Goal: Check status: Check status

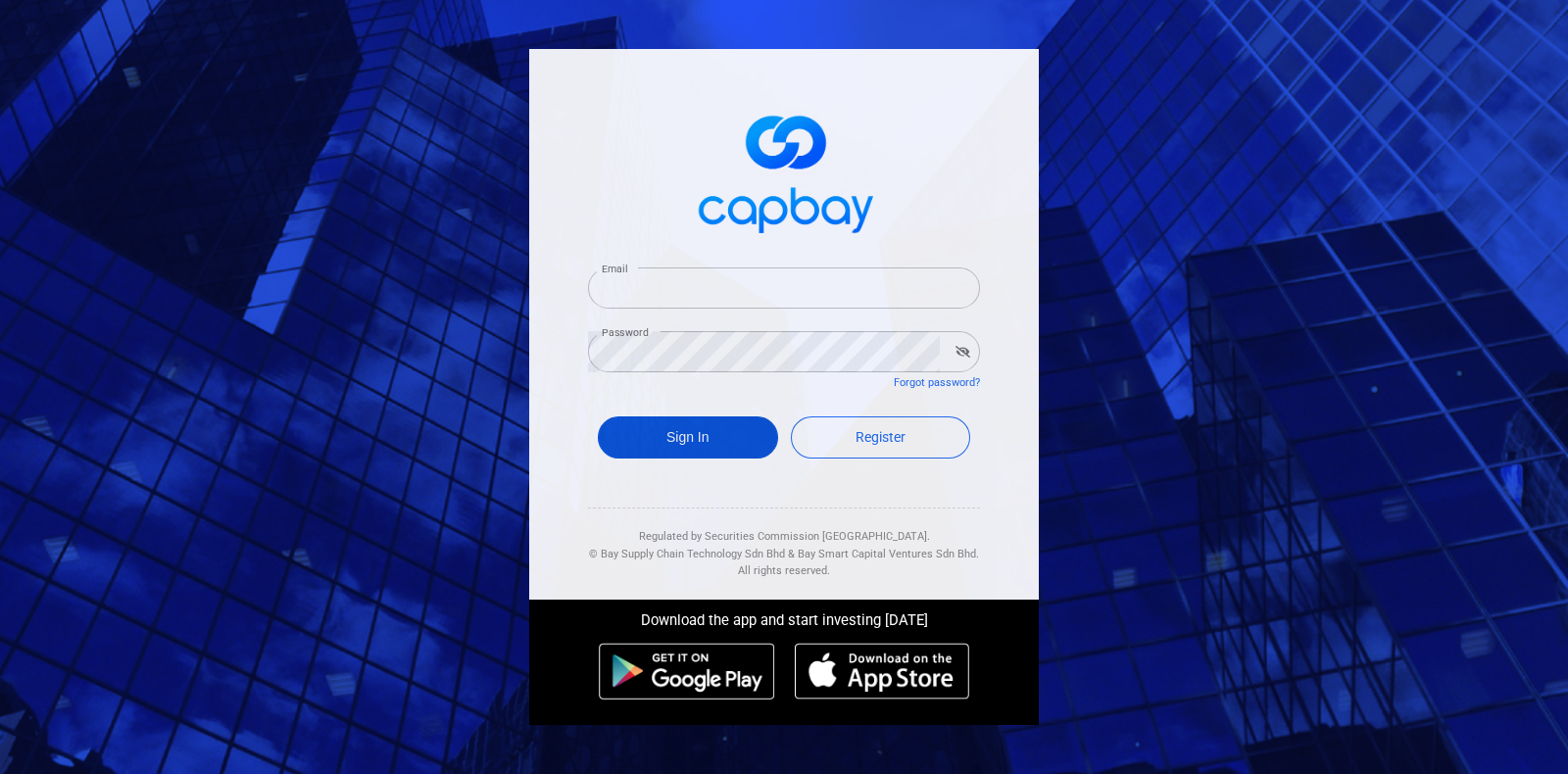
type input "[EMAIL_ADDRESS][DOMAIN_NAME]"
click at [701, 428] on button "Sign In" at bounding box center [688, 437] width 181 height 42
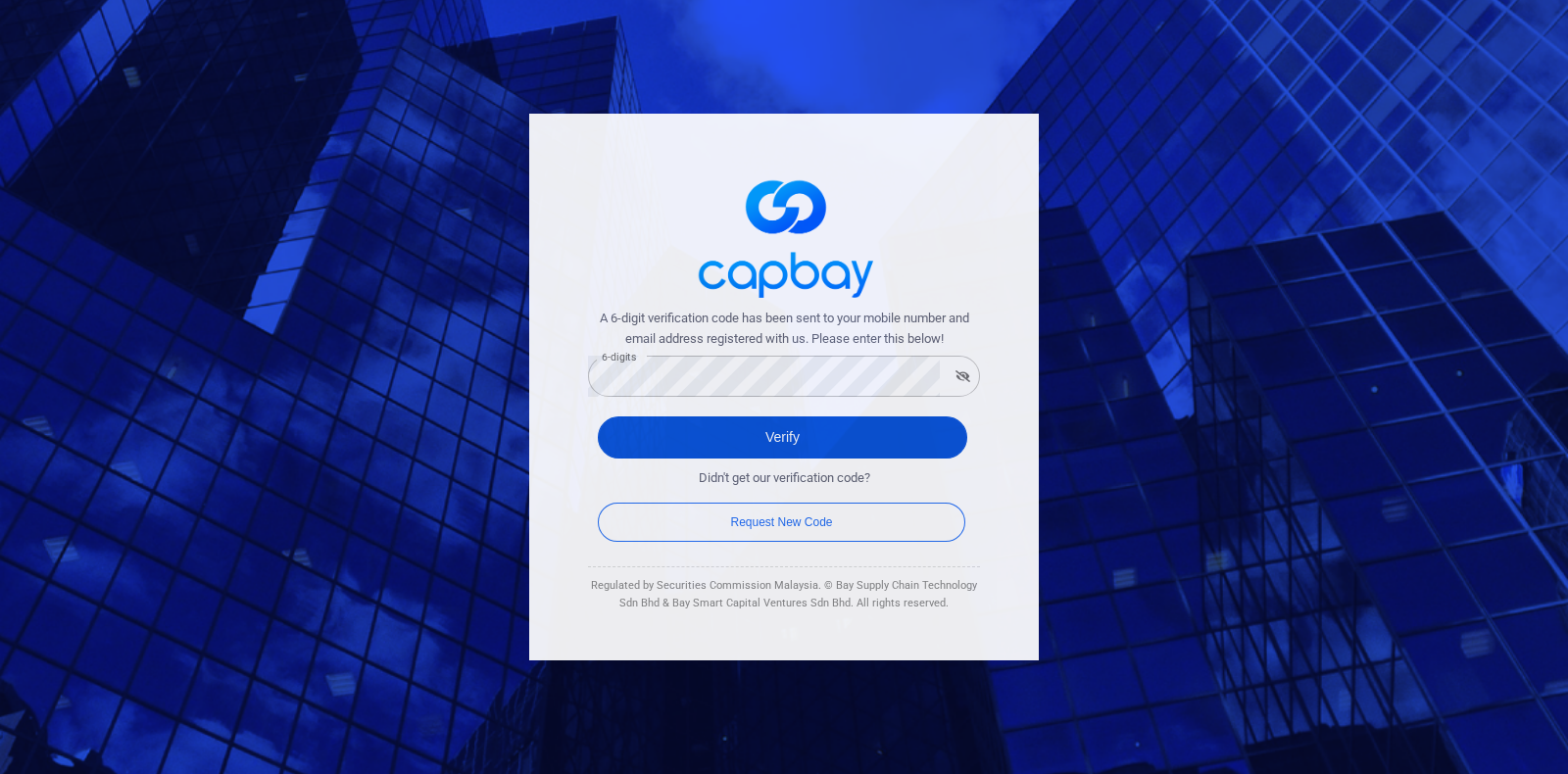
click at [653, 442] on button "Verify" at bounding box center [782, 437] width 369 height 42
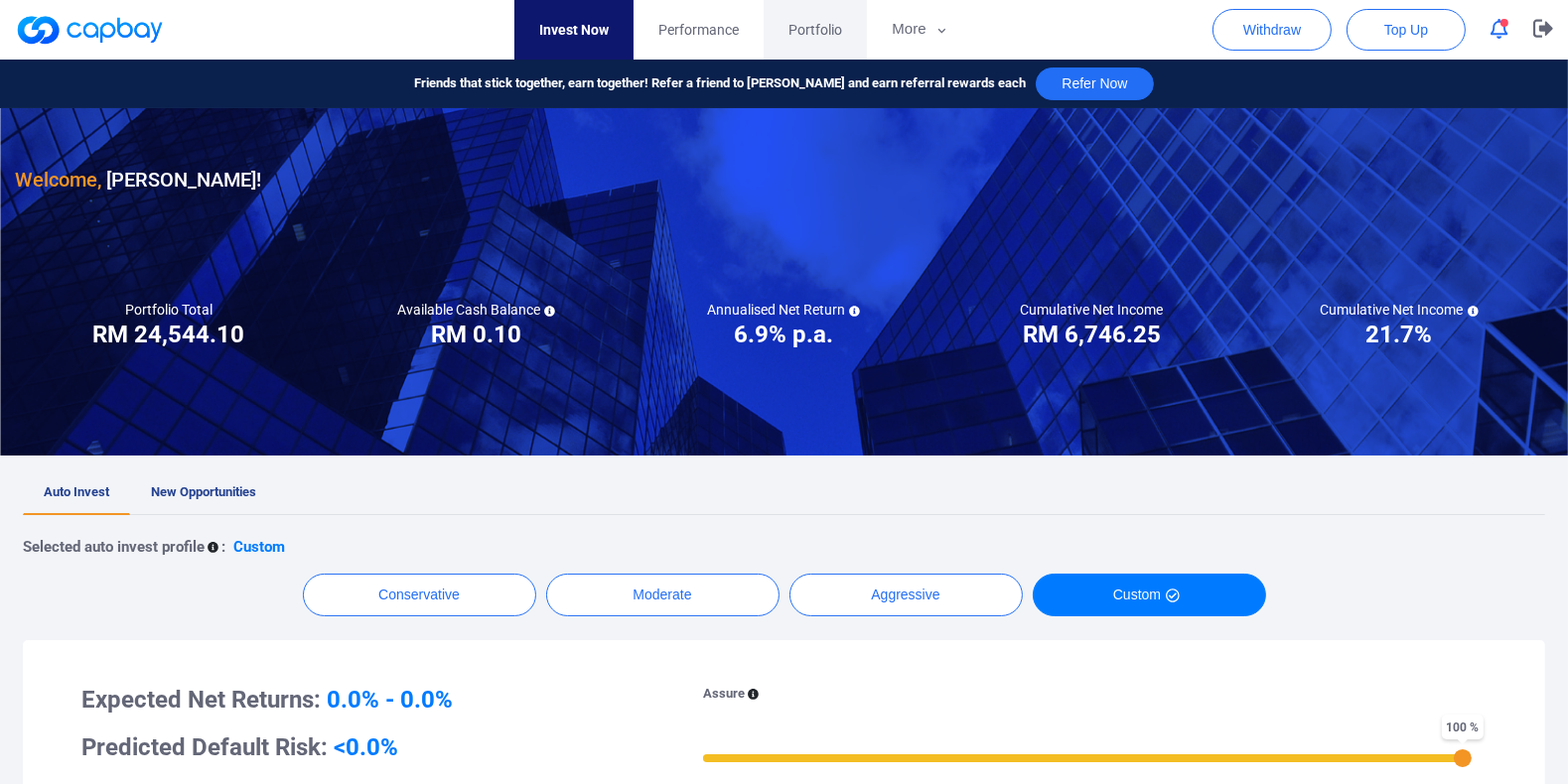
click at [847, 39] on link "Portfolio" at bounding box center [815, 30] width 103 height 60
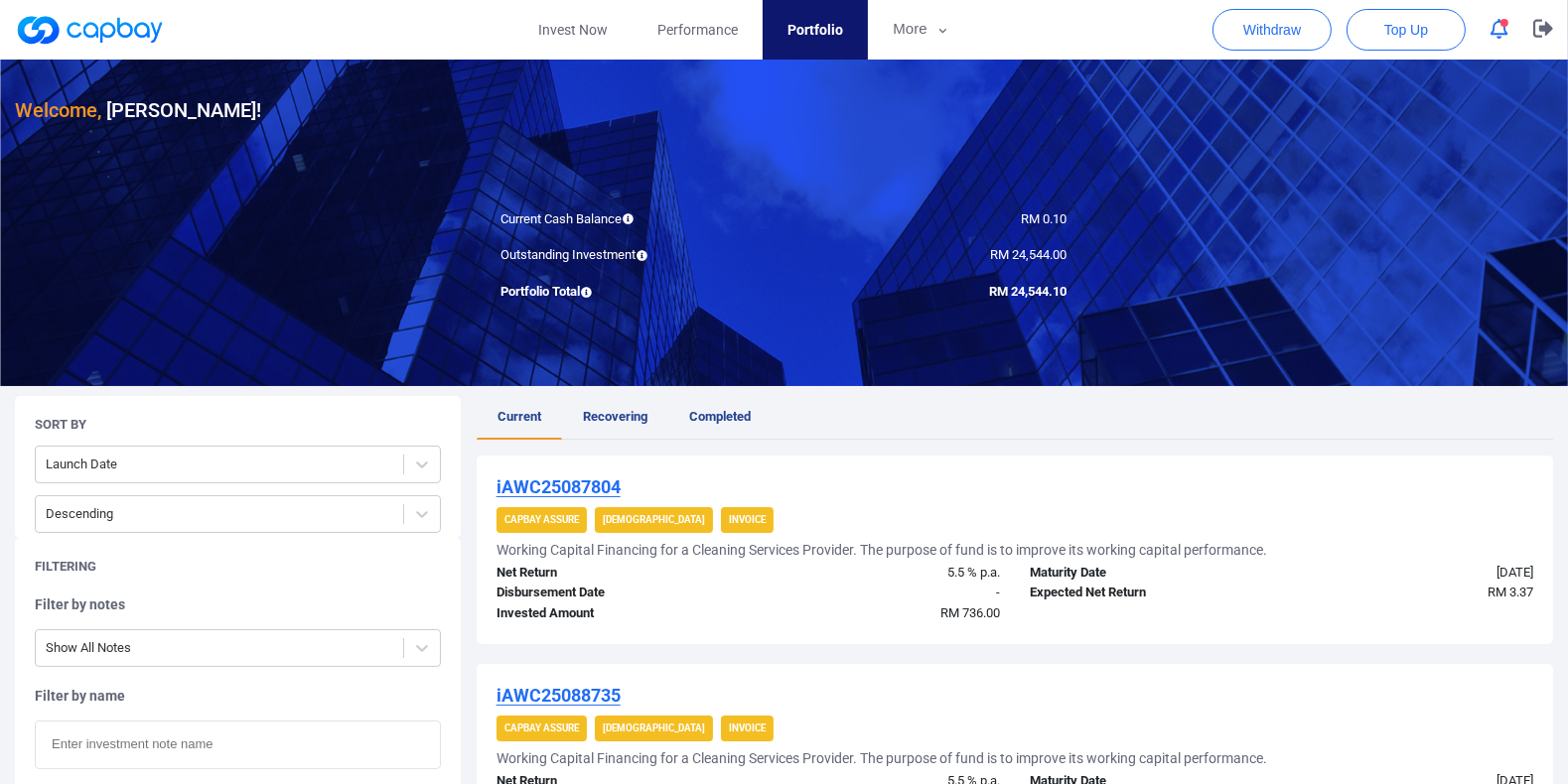
scroll to position [71, 0]
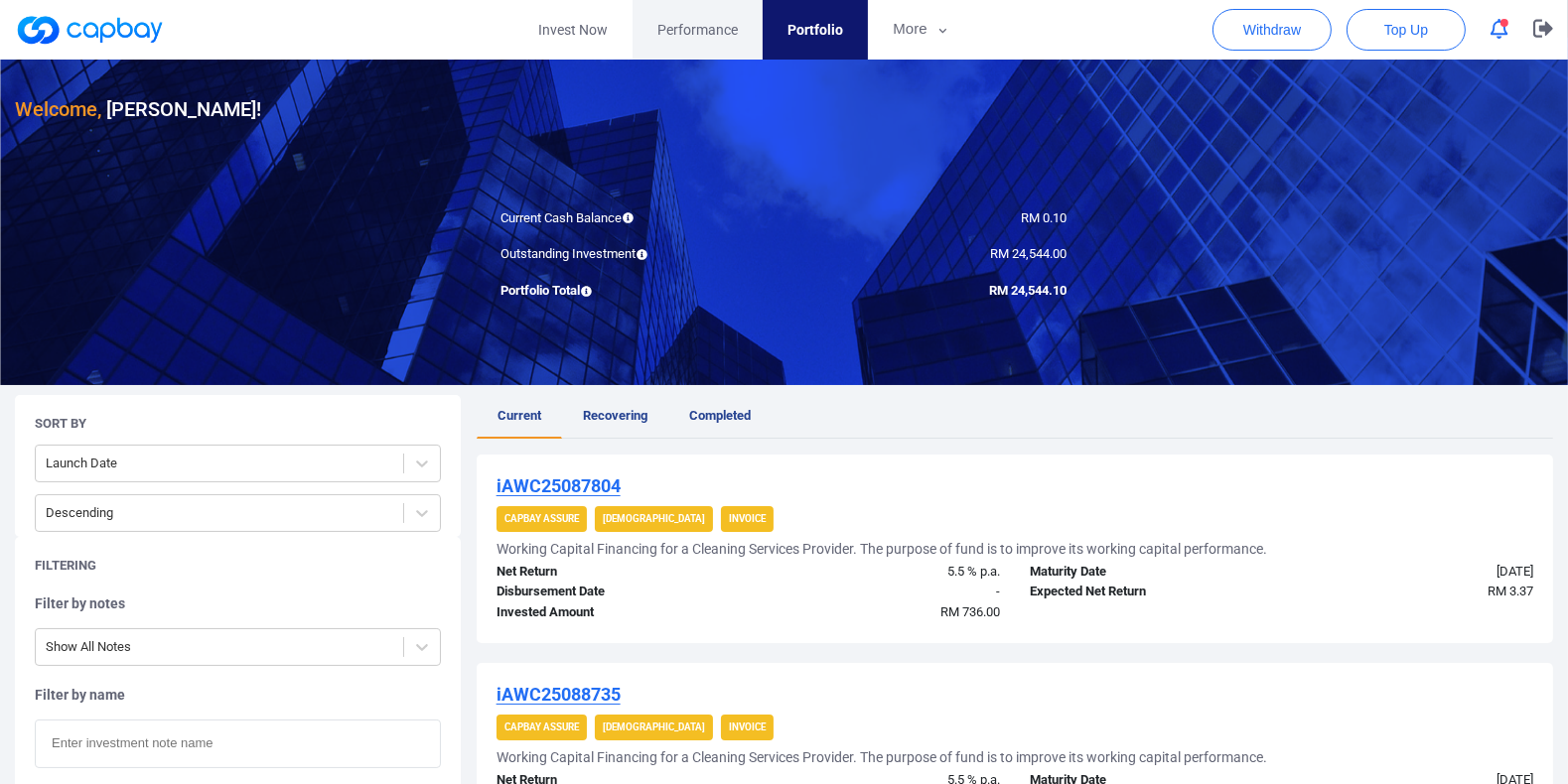
click at [706, 41] on link "Performance" at bounding box center [697, 30] width 130 height 60
